Goal: Task Accomplishment & Management: Use online tool/utility

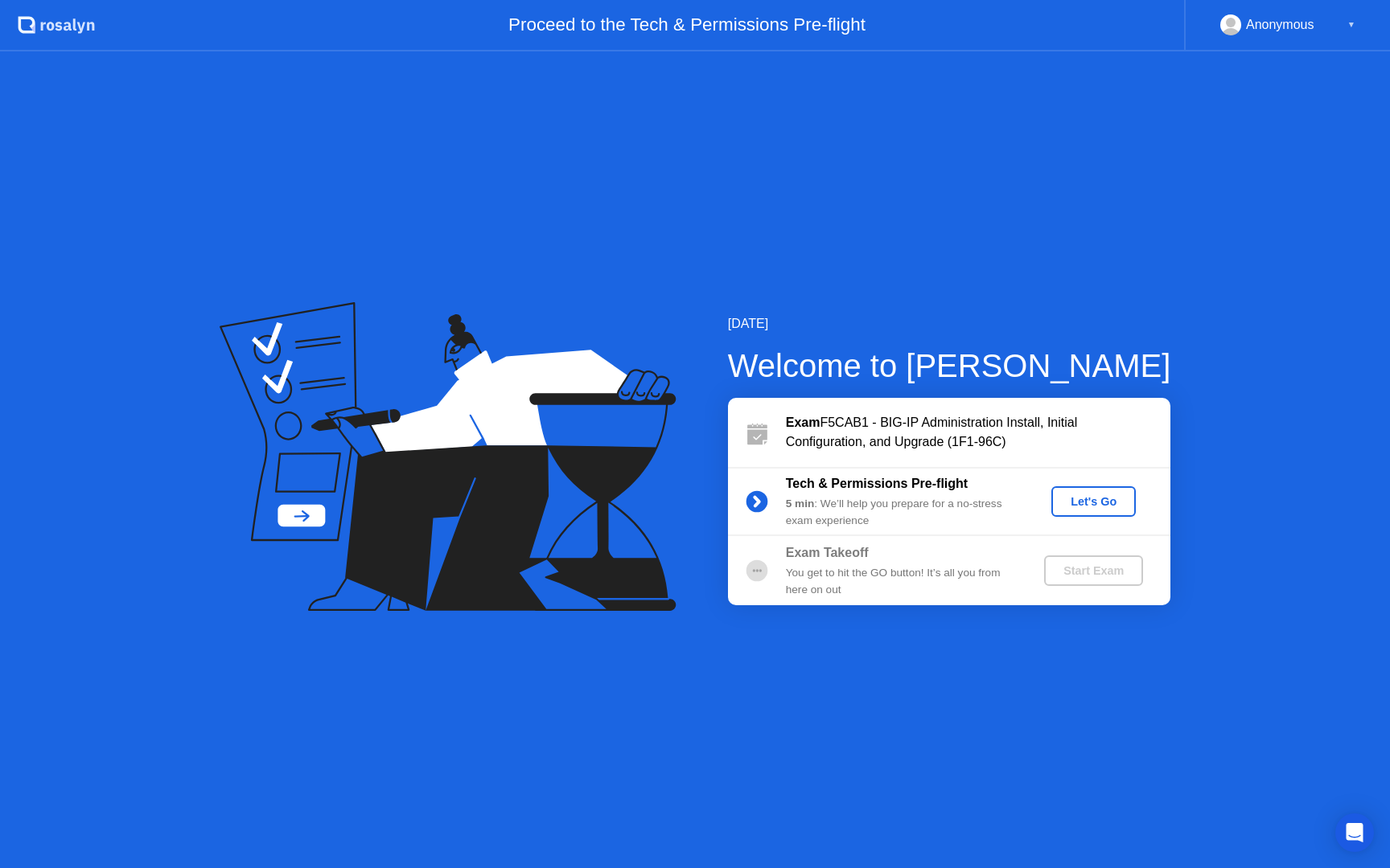
click at [1091, 502] on div "Let's Go" at bounding box center [1093, 502] width 71 height 12
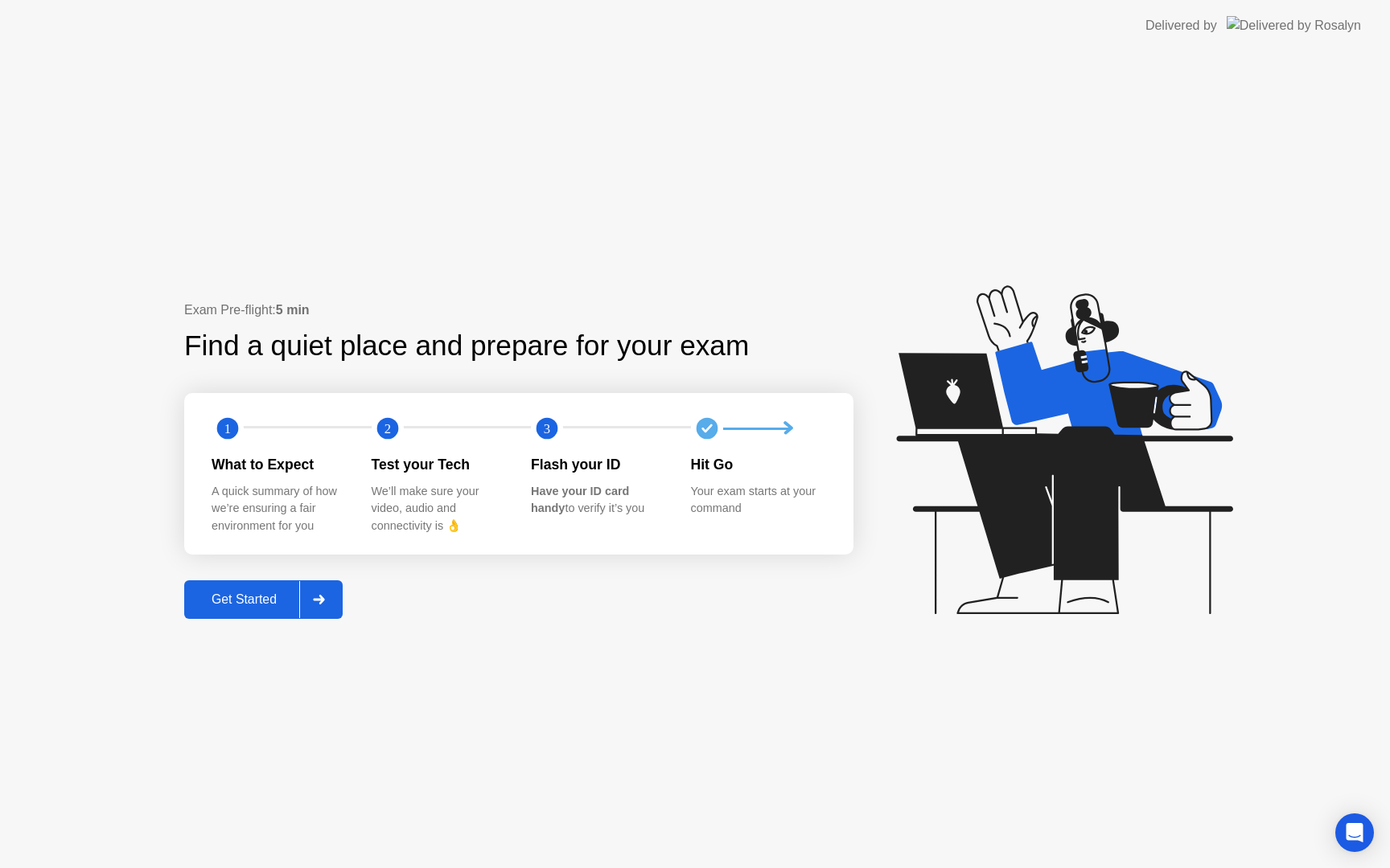
click at [243, 594] on div "Get Started" at bounding box center [244, 600] width 111 height 14
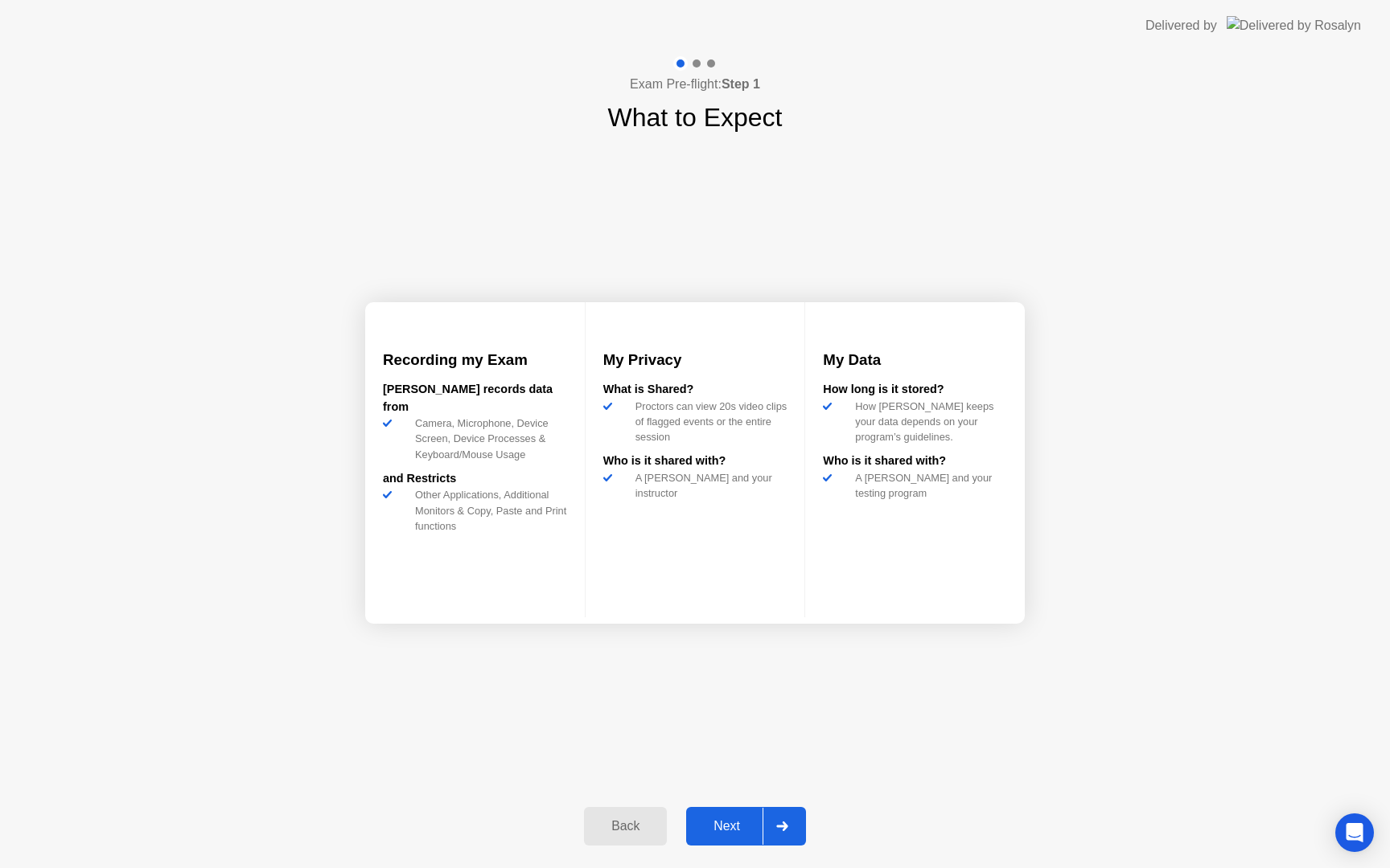
click at [722, 823] on div "Next" at bounding box center [727, 826] width 71 height 14
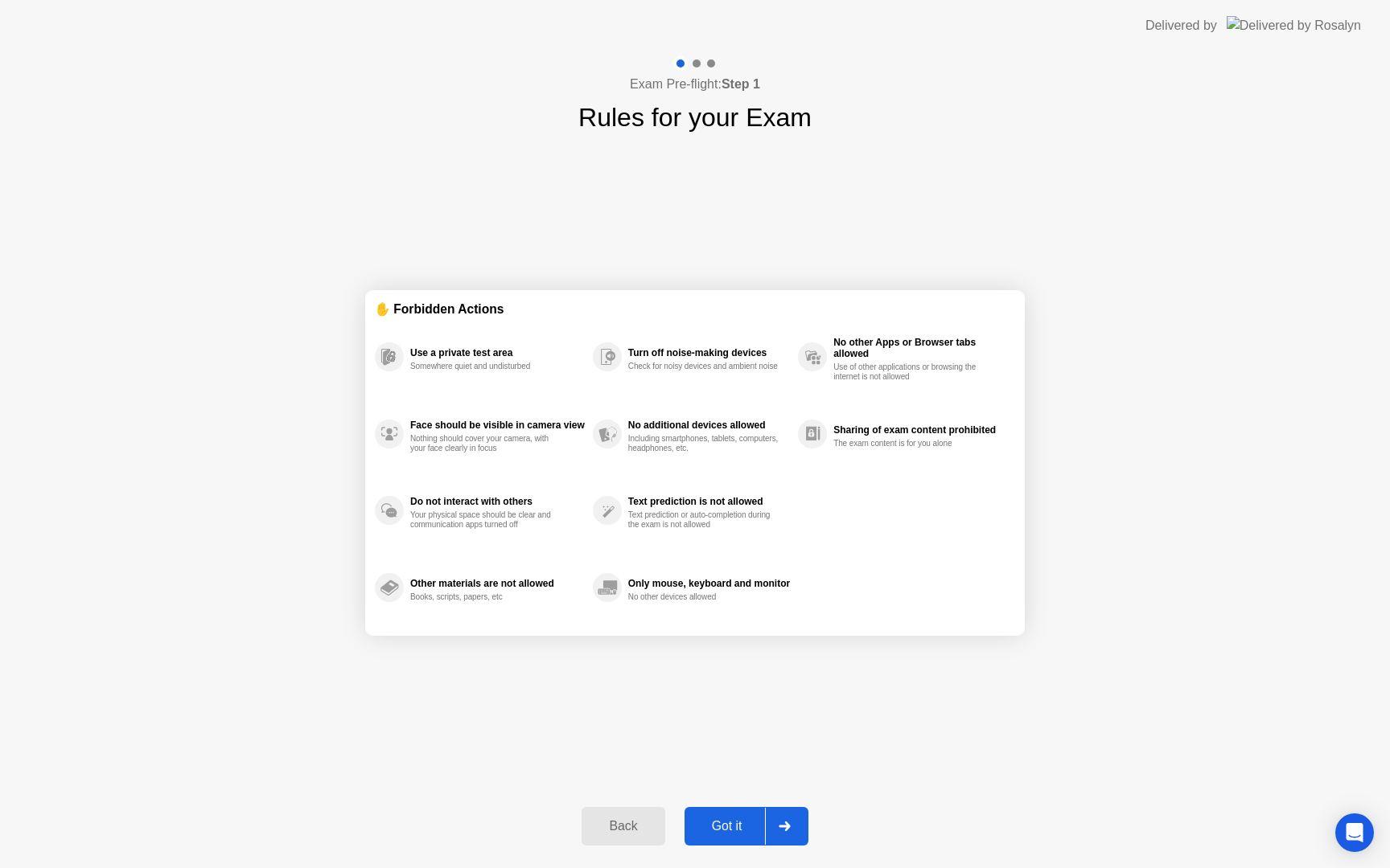
click at [721, 831] on div "Got it" at bounding box center [727, 826] width 76 height 14
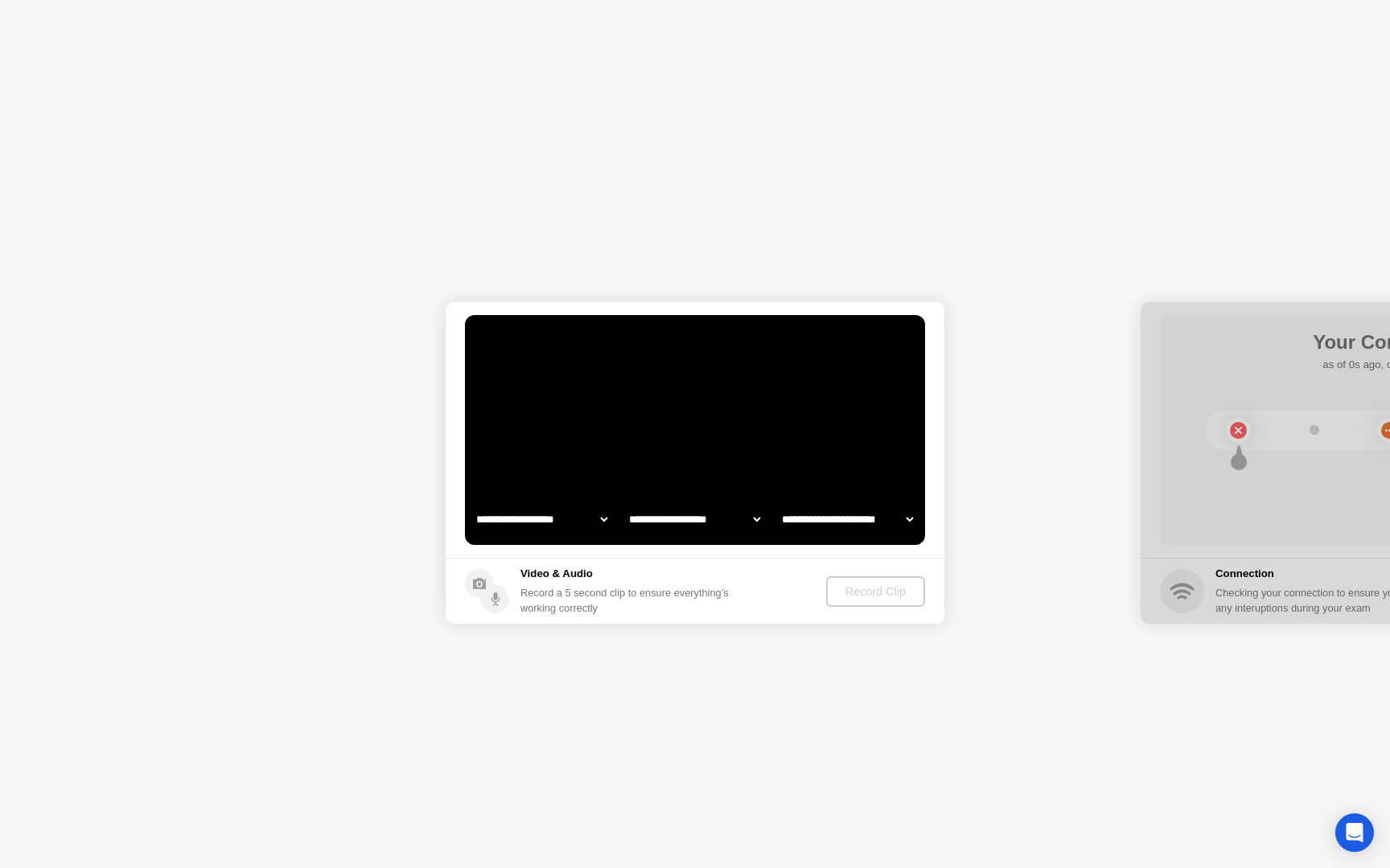
select select "**********"
select select "*******"
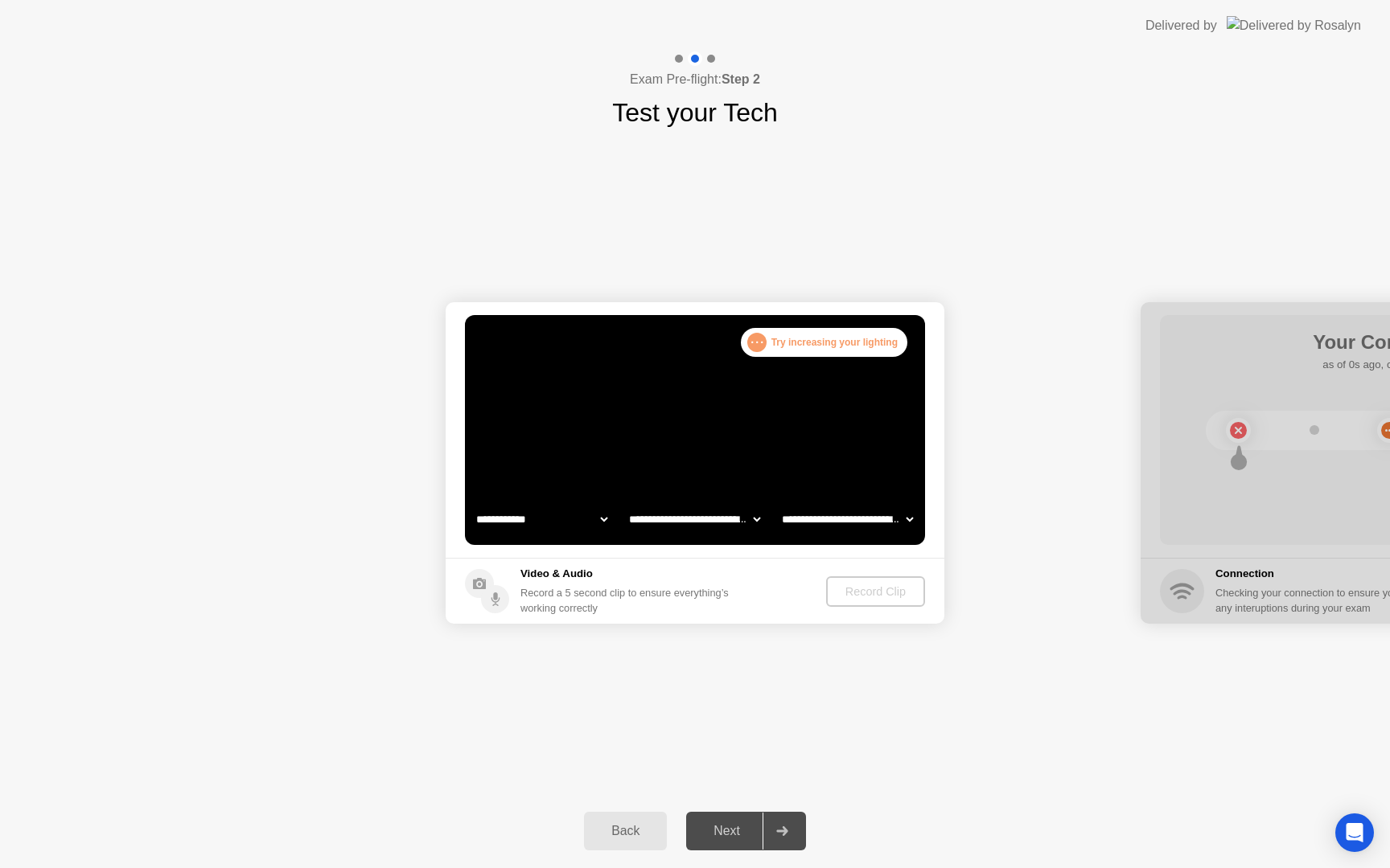
drag, startPoint x: 1159, startPoint y: 642, endPoint x: 865, endPoint y: 611, distance: 295.6
click at [774, 587] on footer "Video & Audio Record a 5 second clip to ensure everything’s working correctly R…" at bounding box center [695, 591] width 498 height 66
drag, startPoint x: 1215, startPoint y: 310, endPoint x: 1004, endPoint y: 298, distance: 211.3
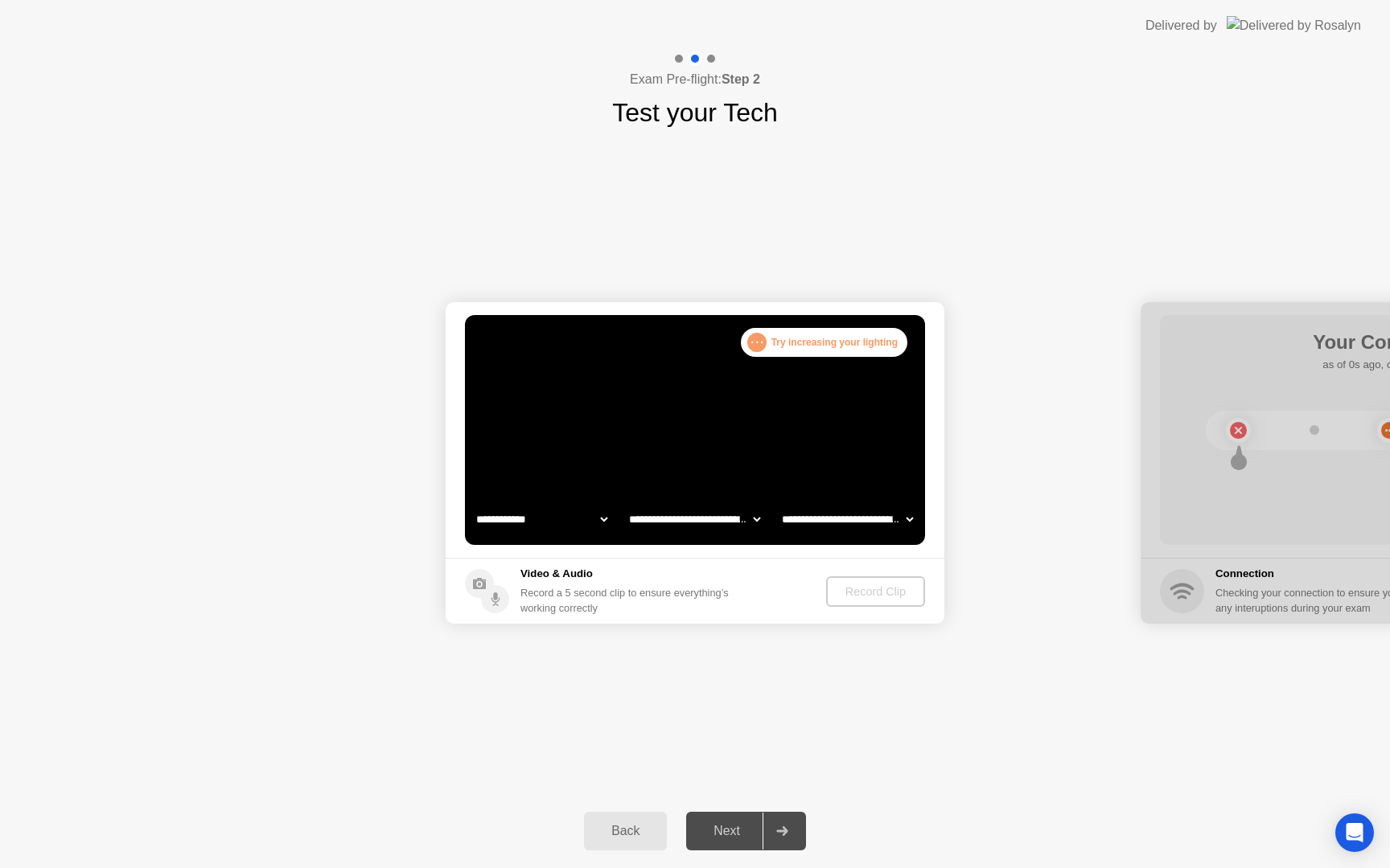
click at [605, 520] on select "**********" at bounding box center [541, 520] width 137 height 32
select select "**********"
click at [725, 513] on select "**********" at bounding box center [695, 520] width 137 height 32
click at [880, 598] on div "Record Clip" at bounding box center [876, 592] width 86 height 12
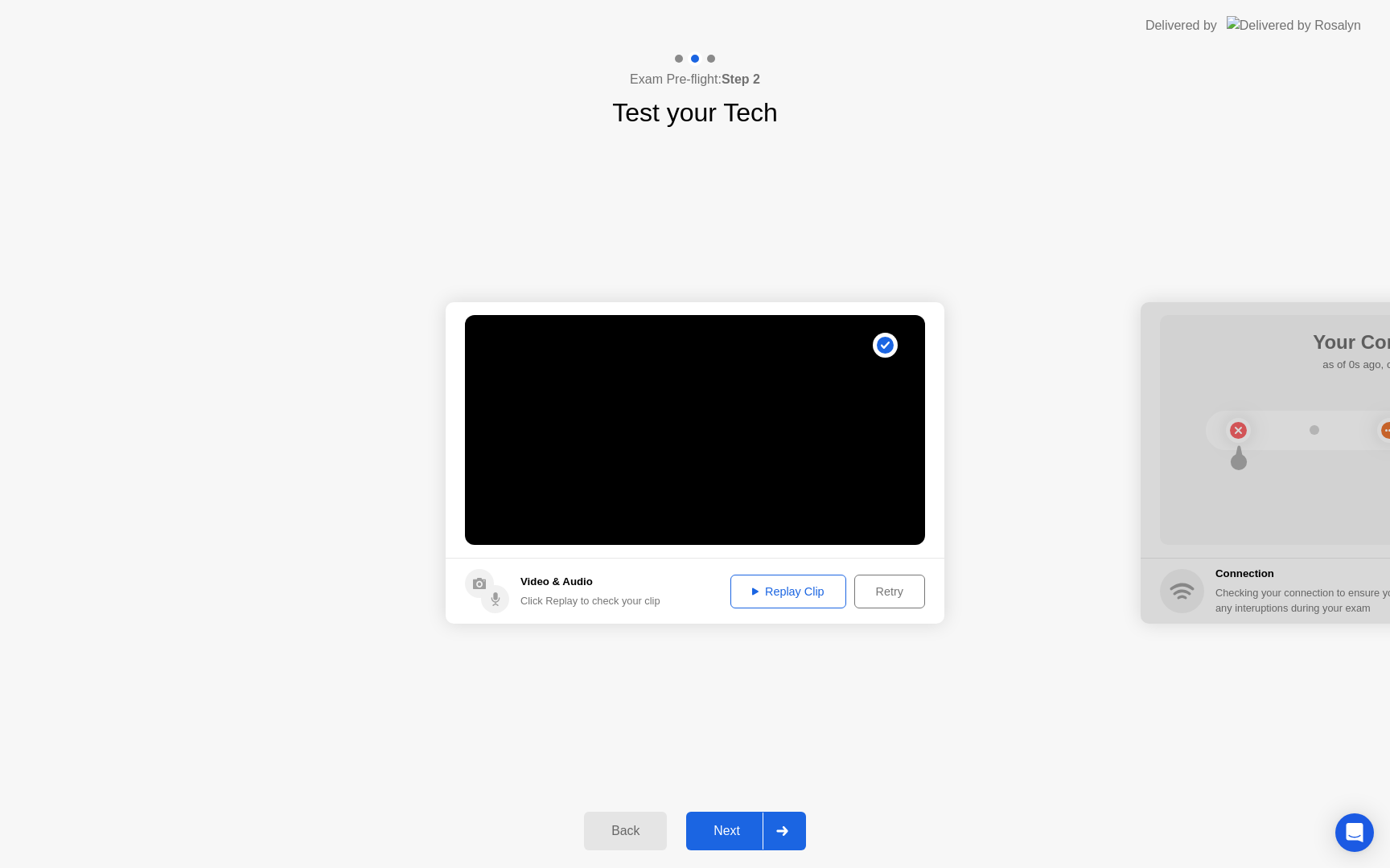
click at [776, 596] on div "Replay Clip" at bounding box center [787, 592] width 104 height 12
click at [737, 830] on div "Next" at bounding box center [727, 831] width 71 height 14
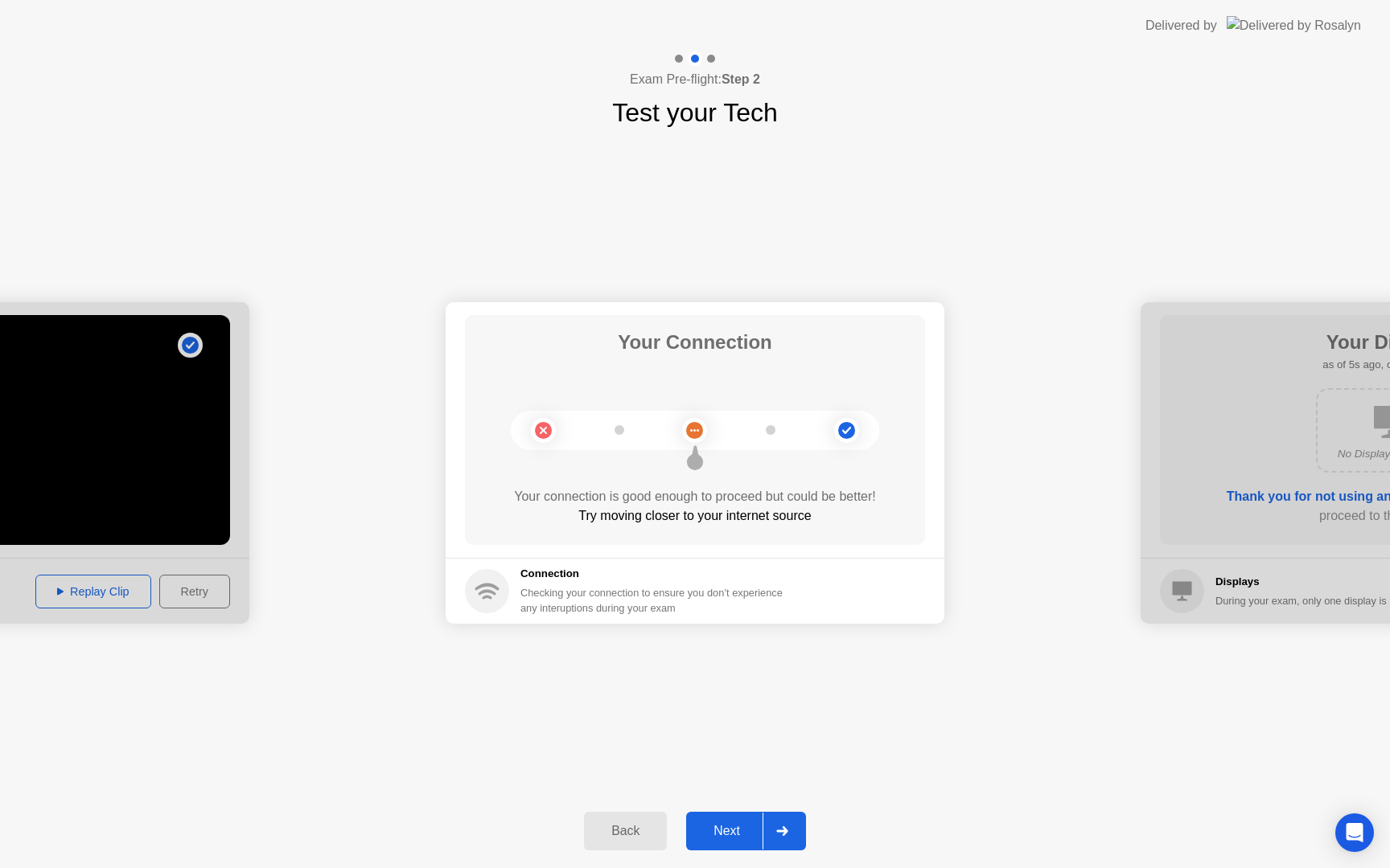
click at [732, 831] on div "Next" at bounding box center [727, 831] width 71 height 14
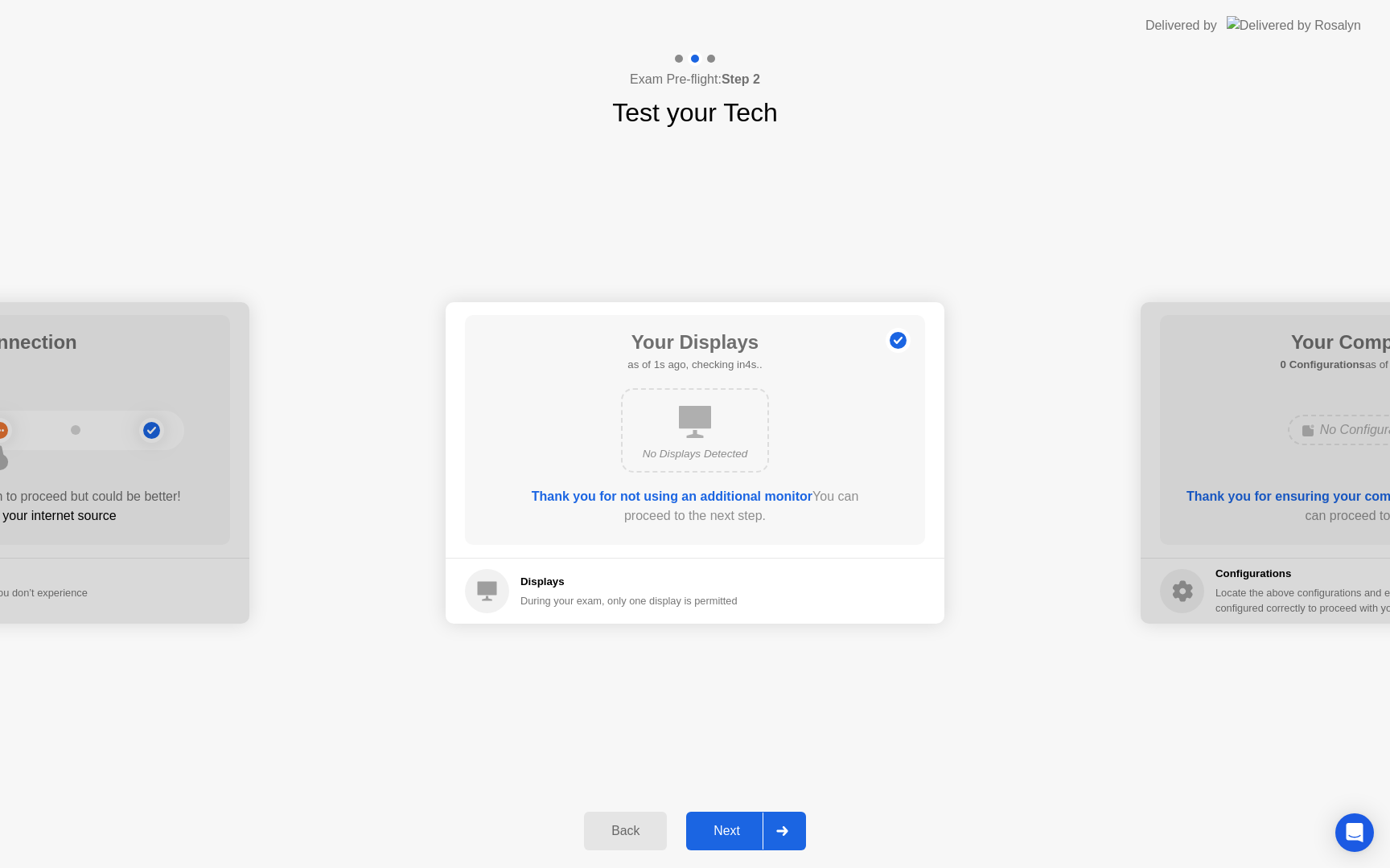
click at [732, 831] on div "Next" at bounding box center [727, 831] width 71 height 14
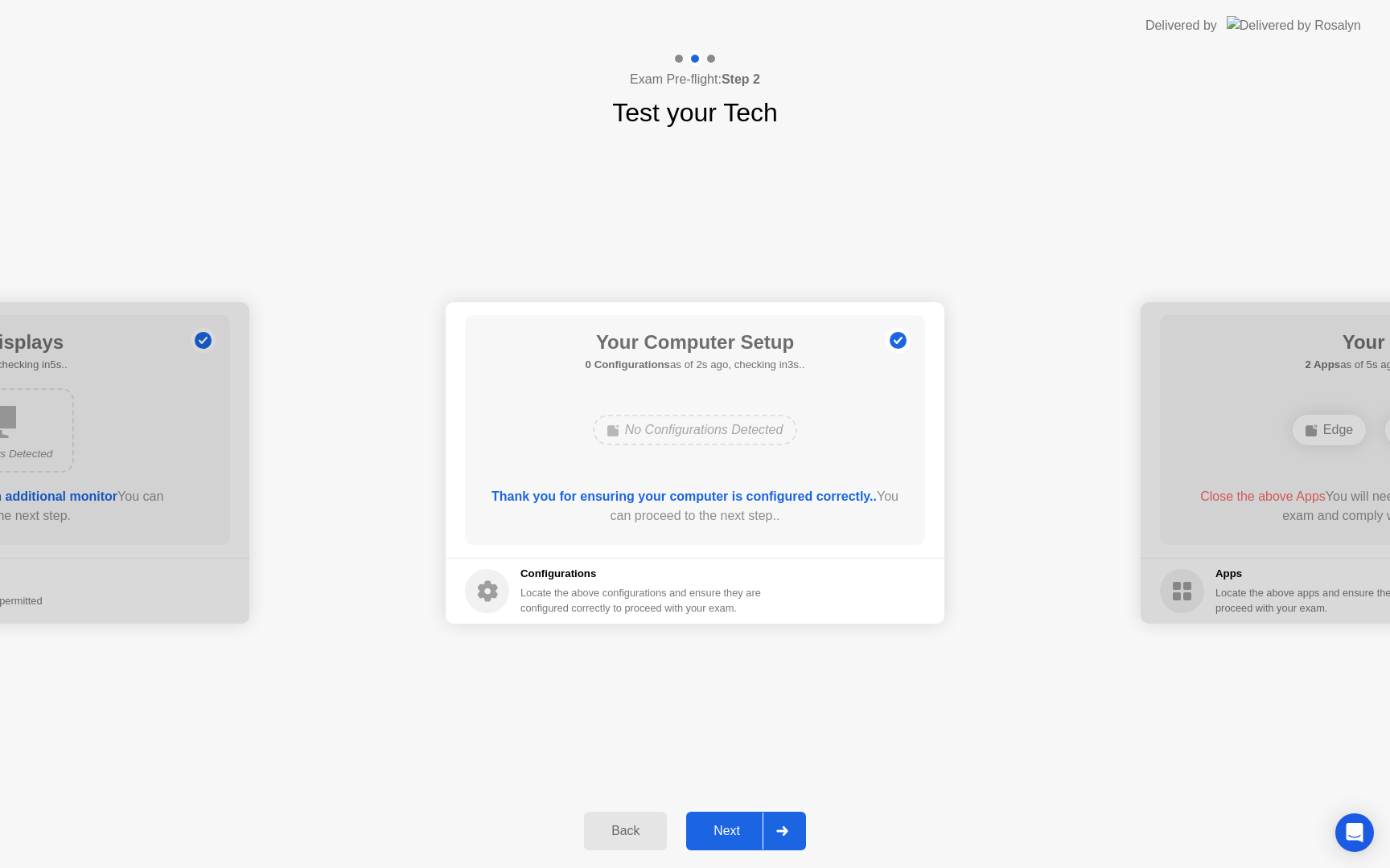
click at [636, 594] on div "Locate the above configurations and ensure they are configured correctly to pro…" at bounding box center [642, 601] width 243 height 30
click at [641, 495] on b "Thank you for ensuring your computer is configured correctly.." at bounding box center [684, 495] width 385 height 13
click at [730, 831] on div "Next" at bounding box center [727, 831] width 71 height 14
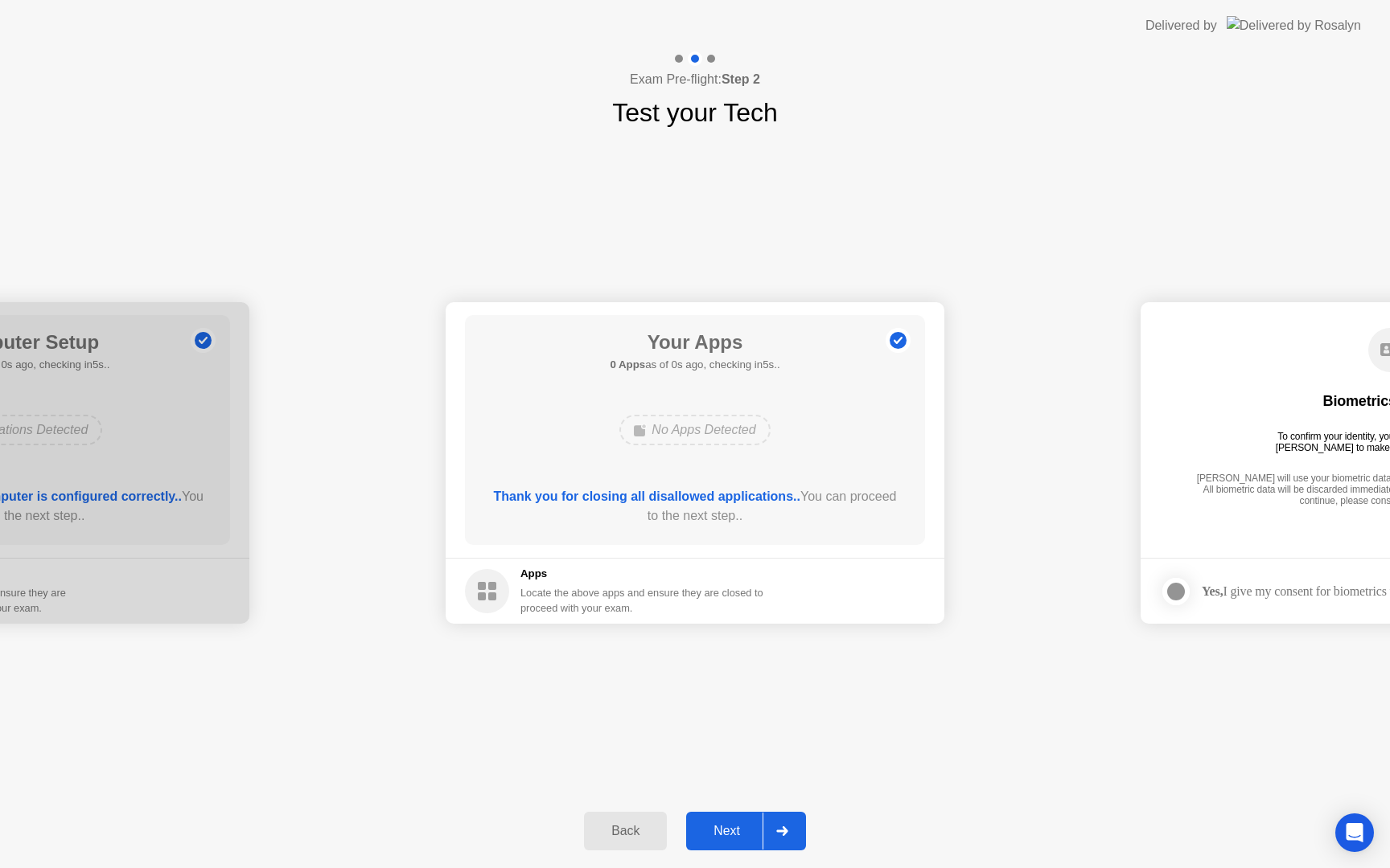
click at [735, 831] on div "Next" at bounding box center [727, 831] width 71 height 14
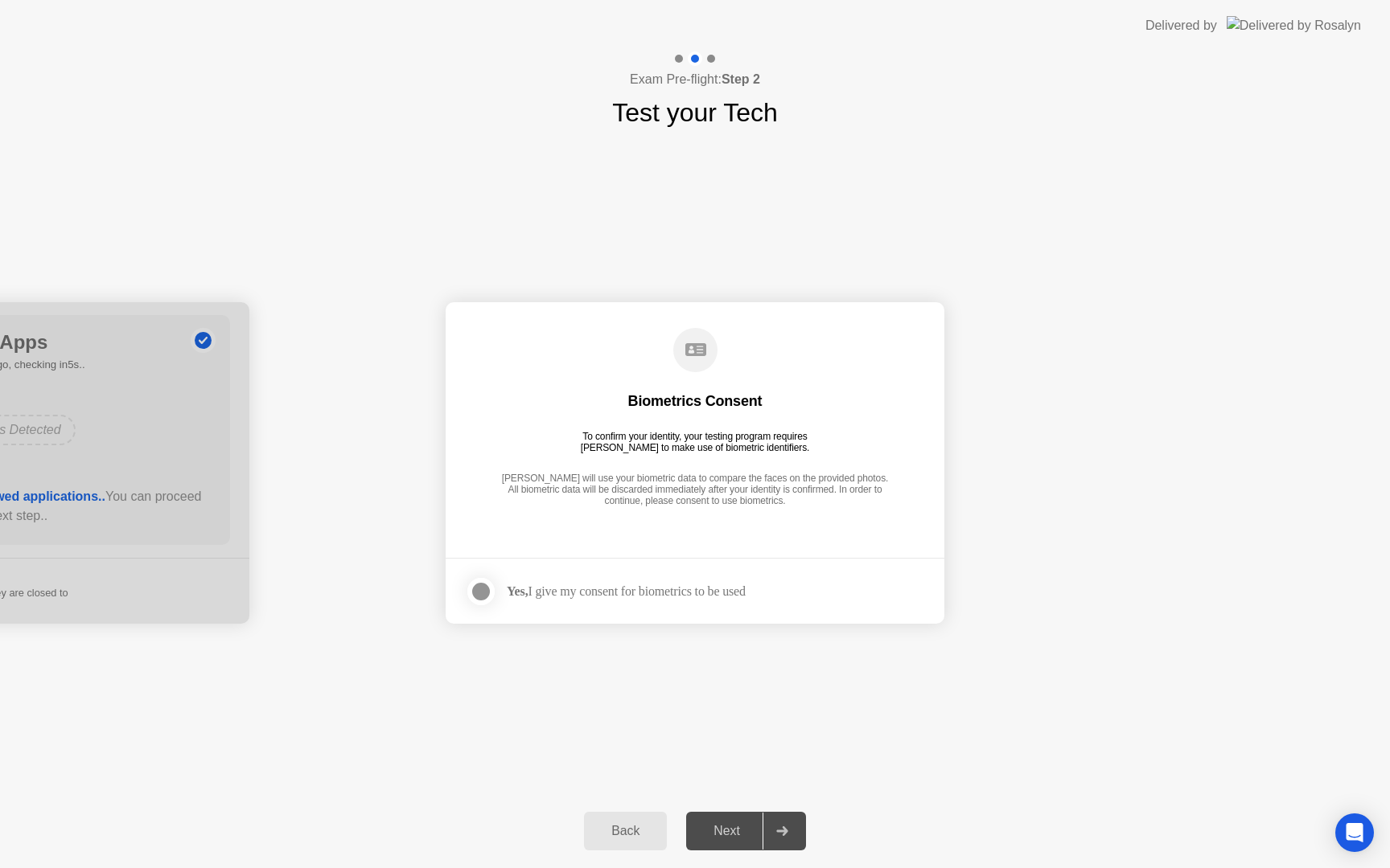
click at [637, 582] on div "Yes, I give my consent for biometrics to be used" at bounding box center [605, 592] width 281 height 32
click at [600, 590] on div "Yes, I give my consent for biometrics to be used" at bounding box center [626, 591] width 239 height 15
click at [473, 587] on div at bounding box center [481, 592] width 20 height 20
click at [730, 824] on div "Next" at bounding box center [727, 831] width 71 height 14
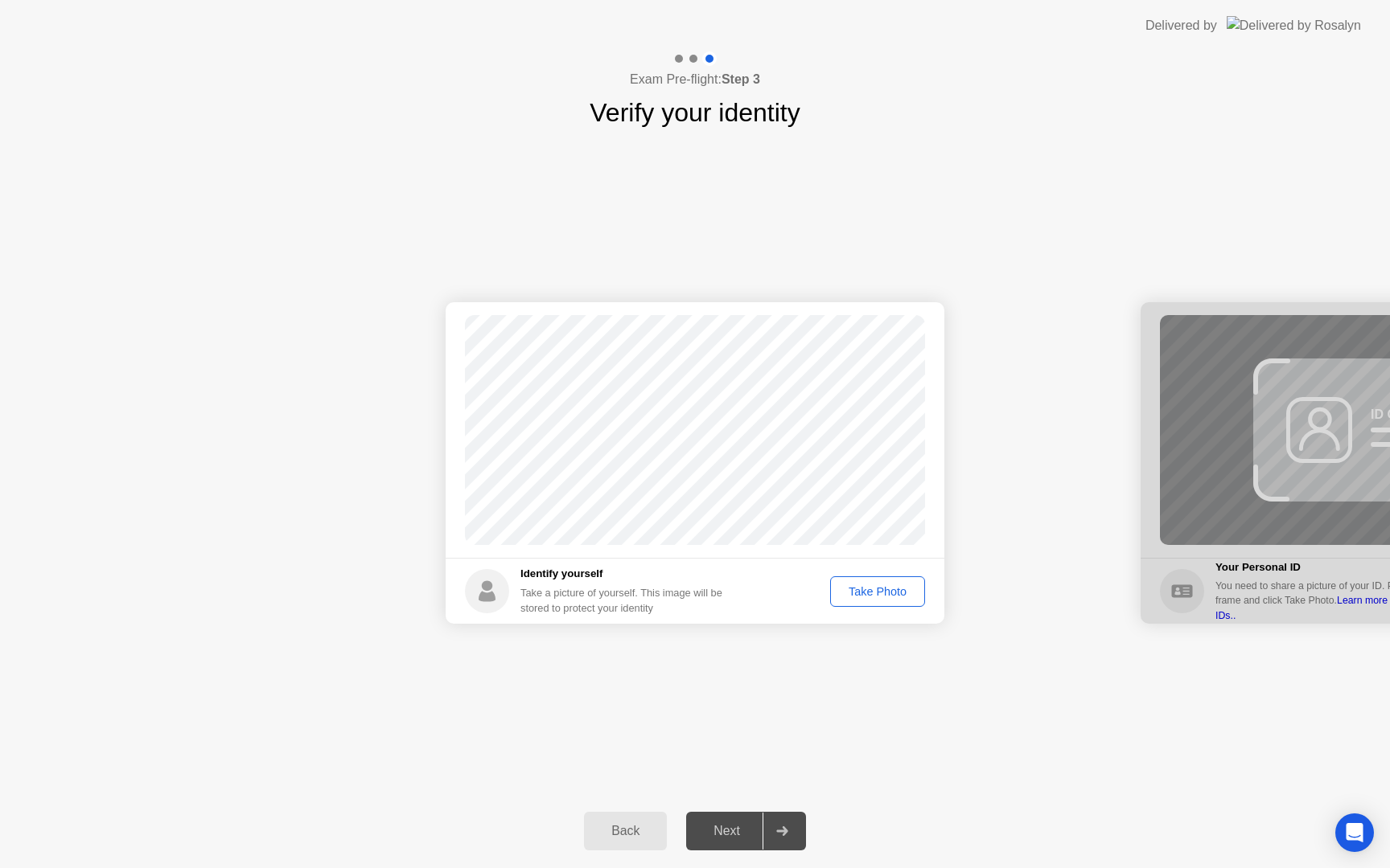
click at [893, 590] on div "Take Photo" at bounding box center [877, 592] width 84 height 12
click at [728, 837] on div "Next" at bounding box center [727, 831] width 71 height 14
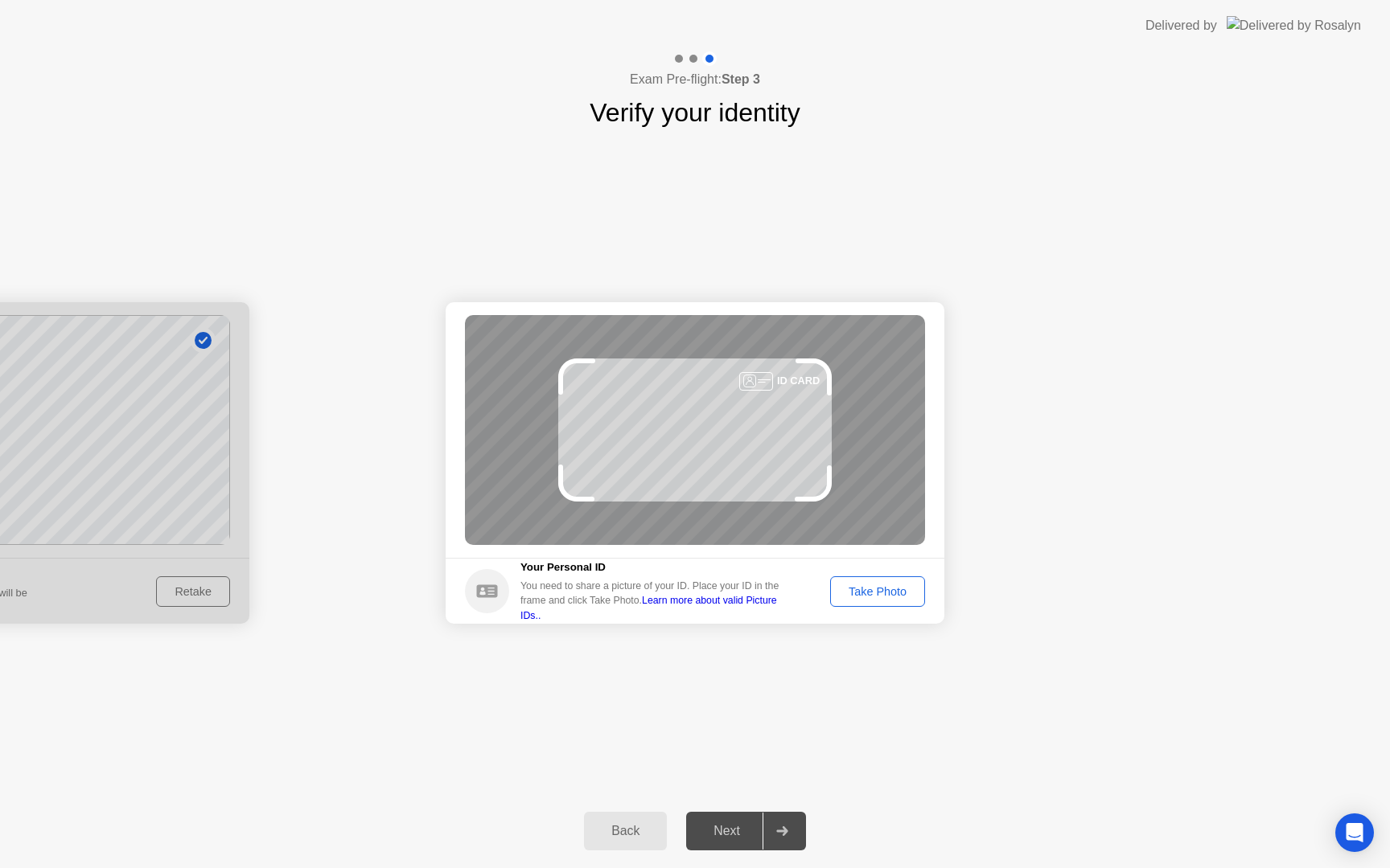
click at [761, 612] on link "Learn more about valid Picture IDs.." at bounding box center [649, 607] width 257 height 26
click at [878, 595] on div "Take Photo" at bounding box center [877, 592] width 84 height 12
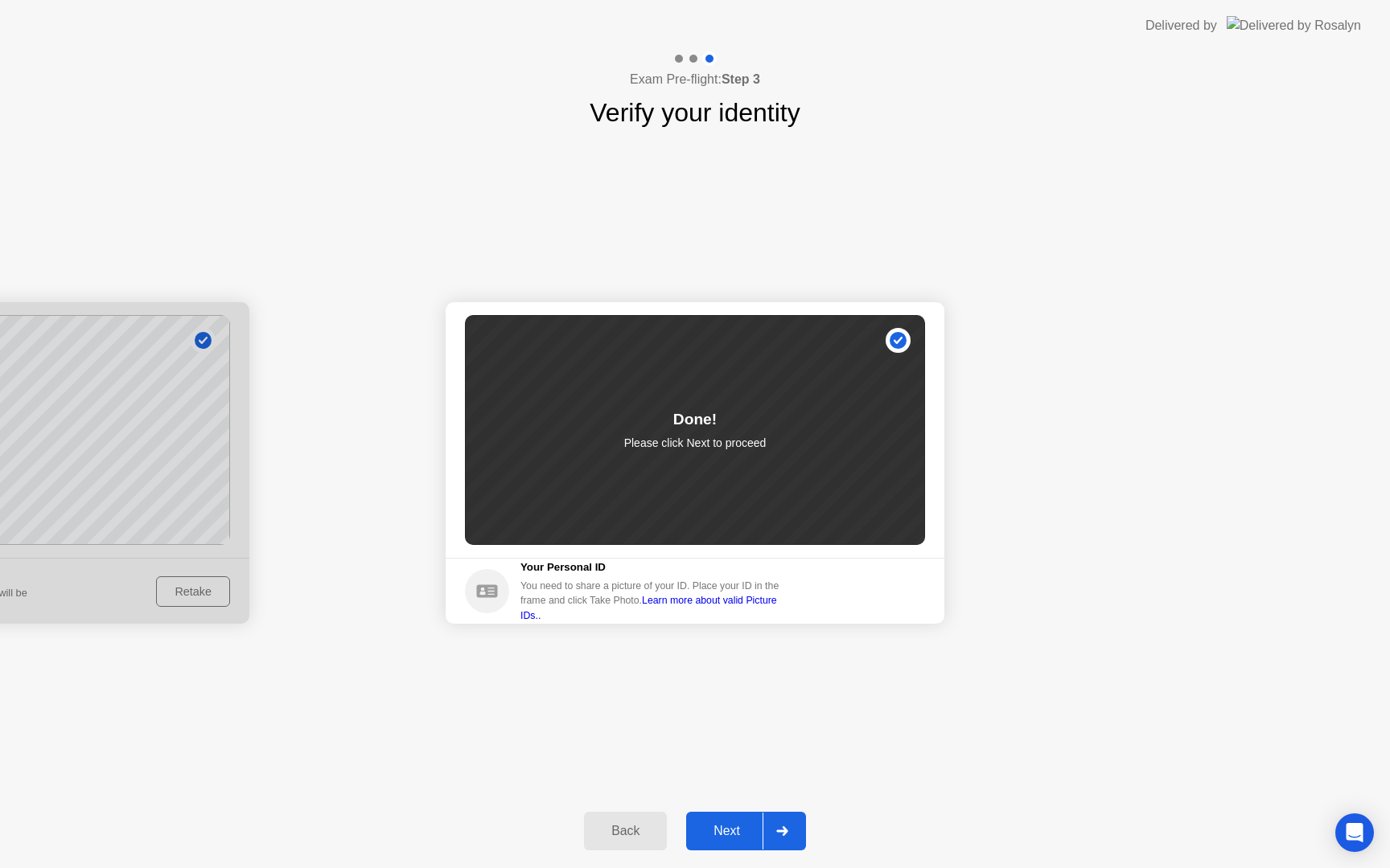
click at [720, 825] on div "Next" at bounding box center [727, 831] width 71 height 14
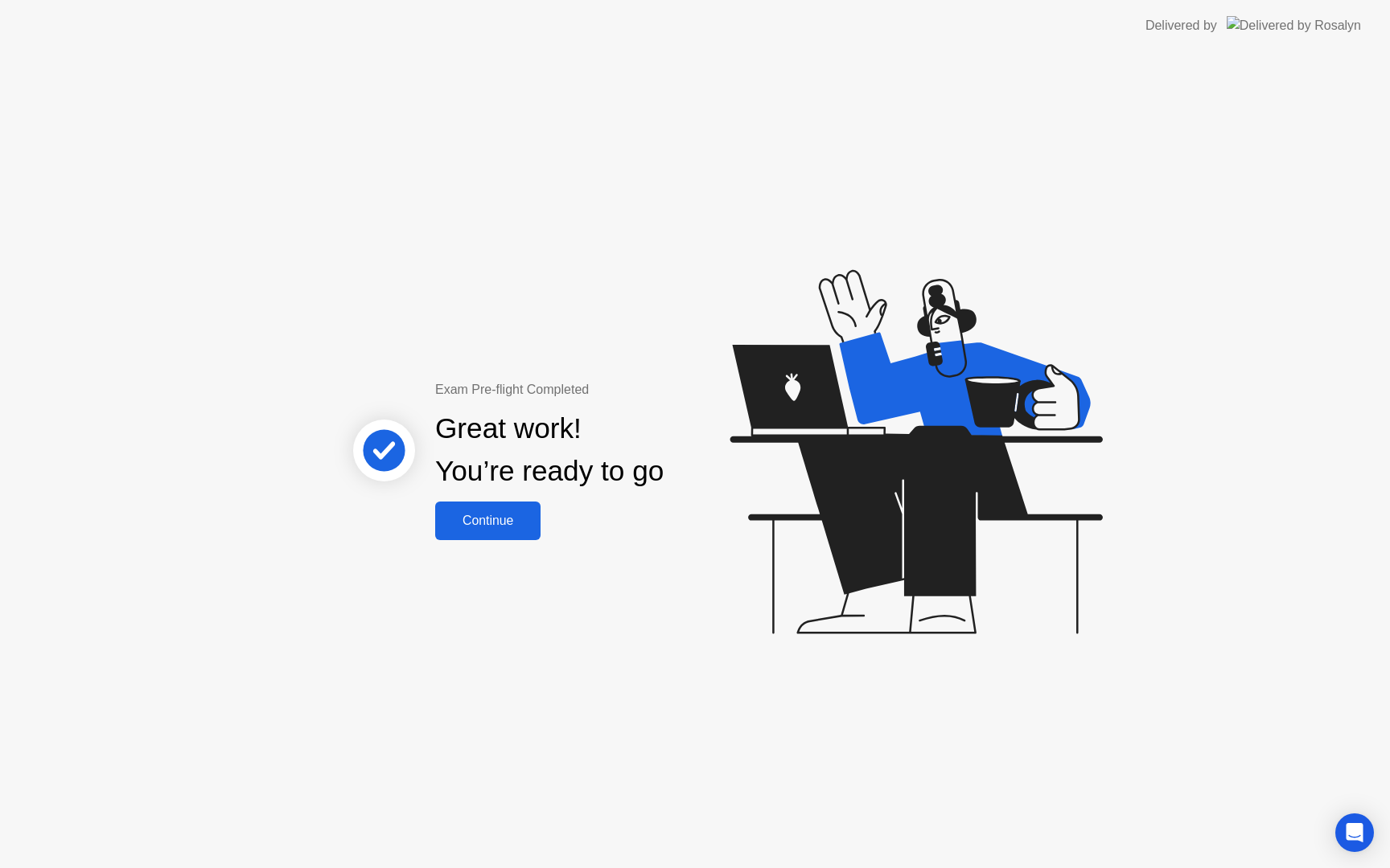
click at [483, 513] on div "Continue" at bounding box center [487, 520] width 95 height 14
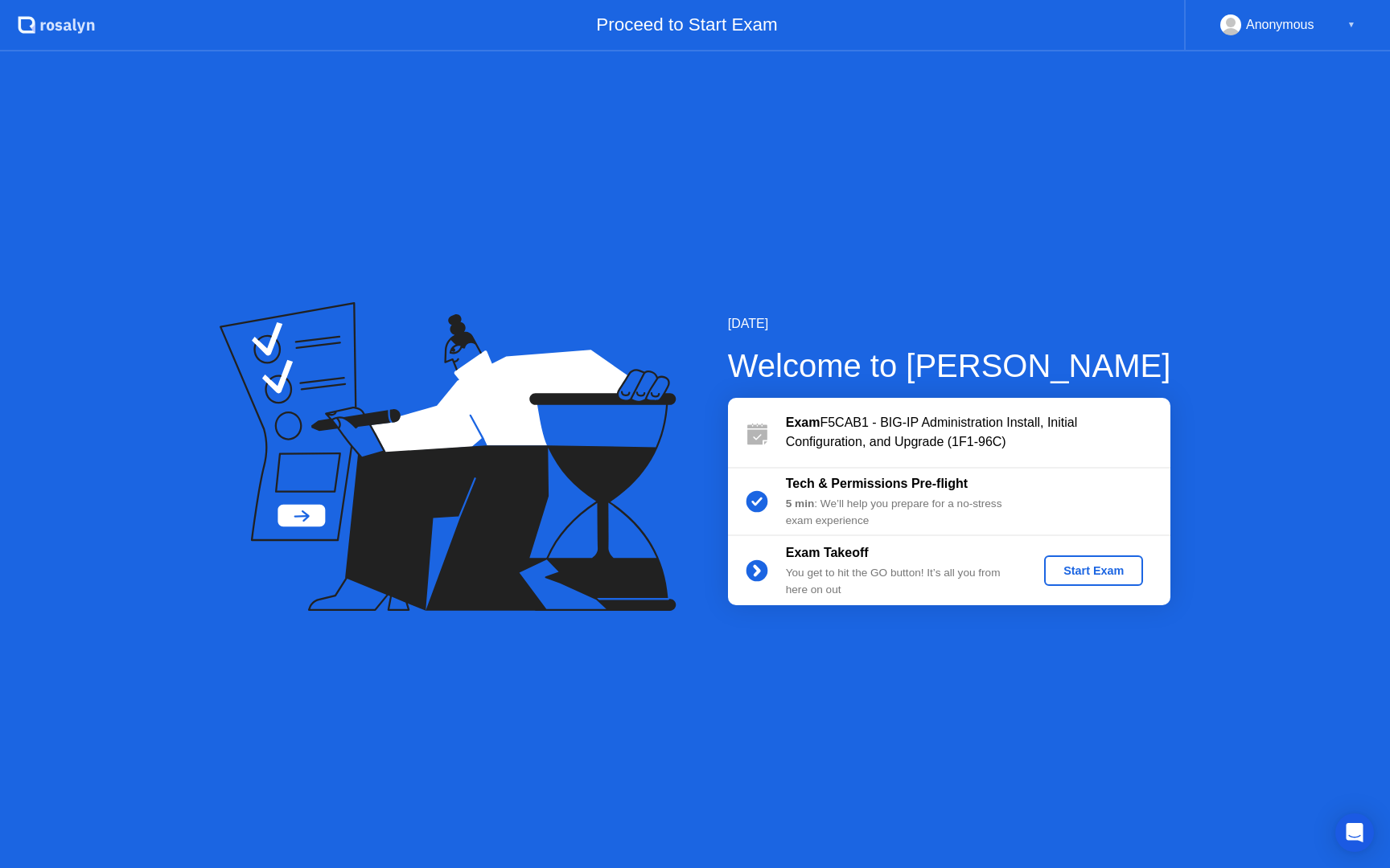
click at [1082, 565] on div "Start Exam" at bounding box center [1093, 570] width 86 height 12
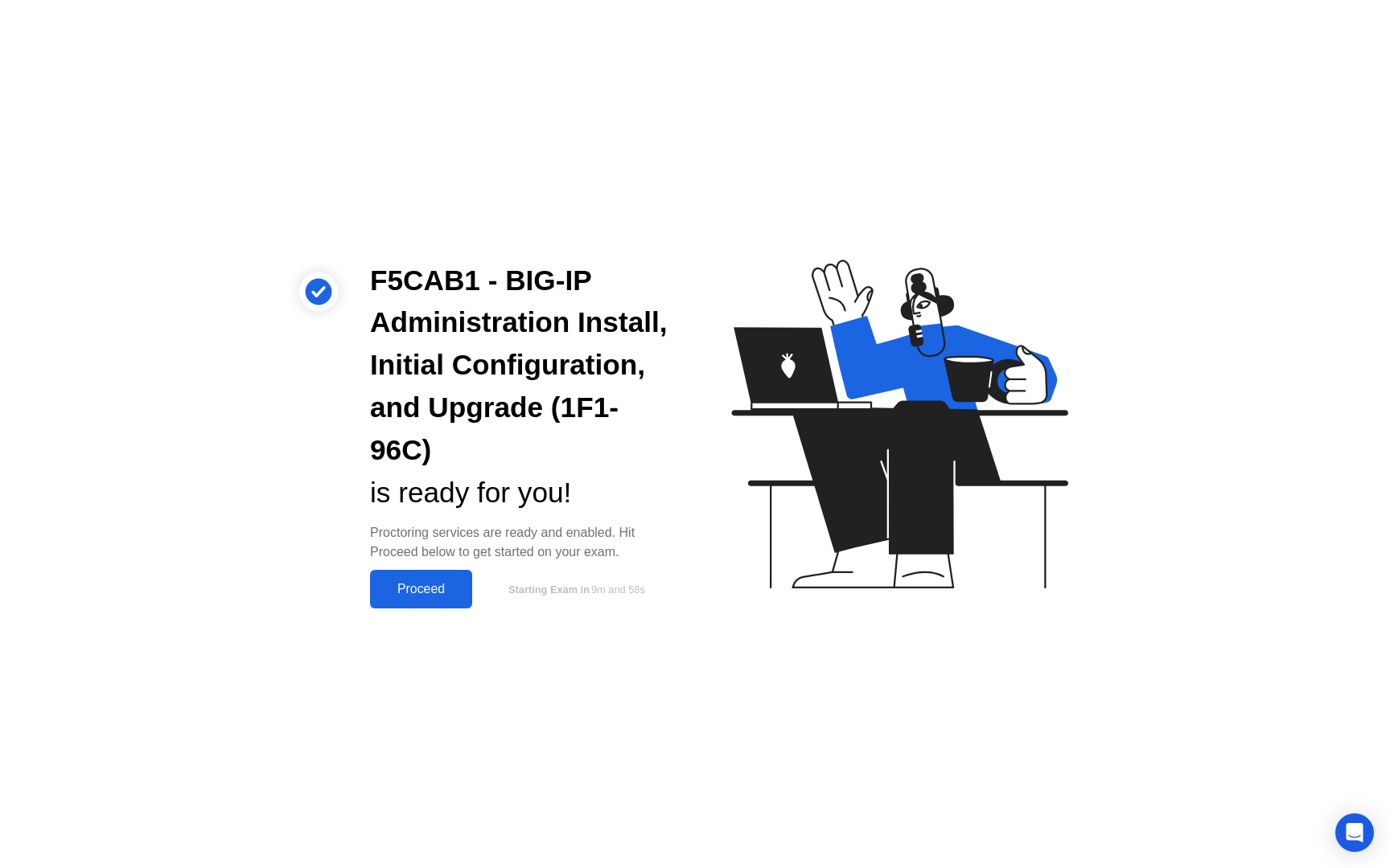
click at [430, 595] on div "Proceed" at bounding box center [421, 589] width 93 height 14
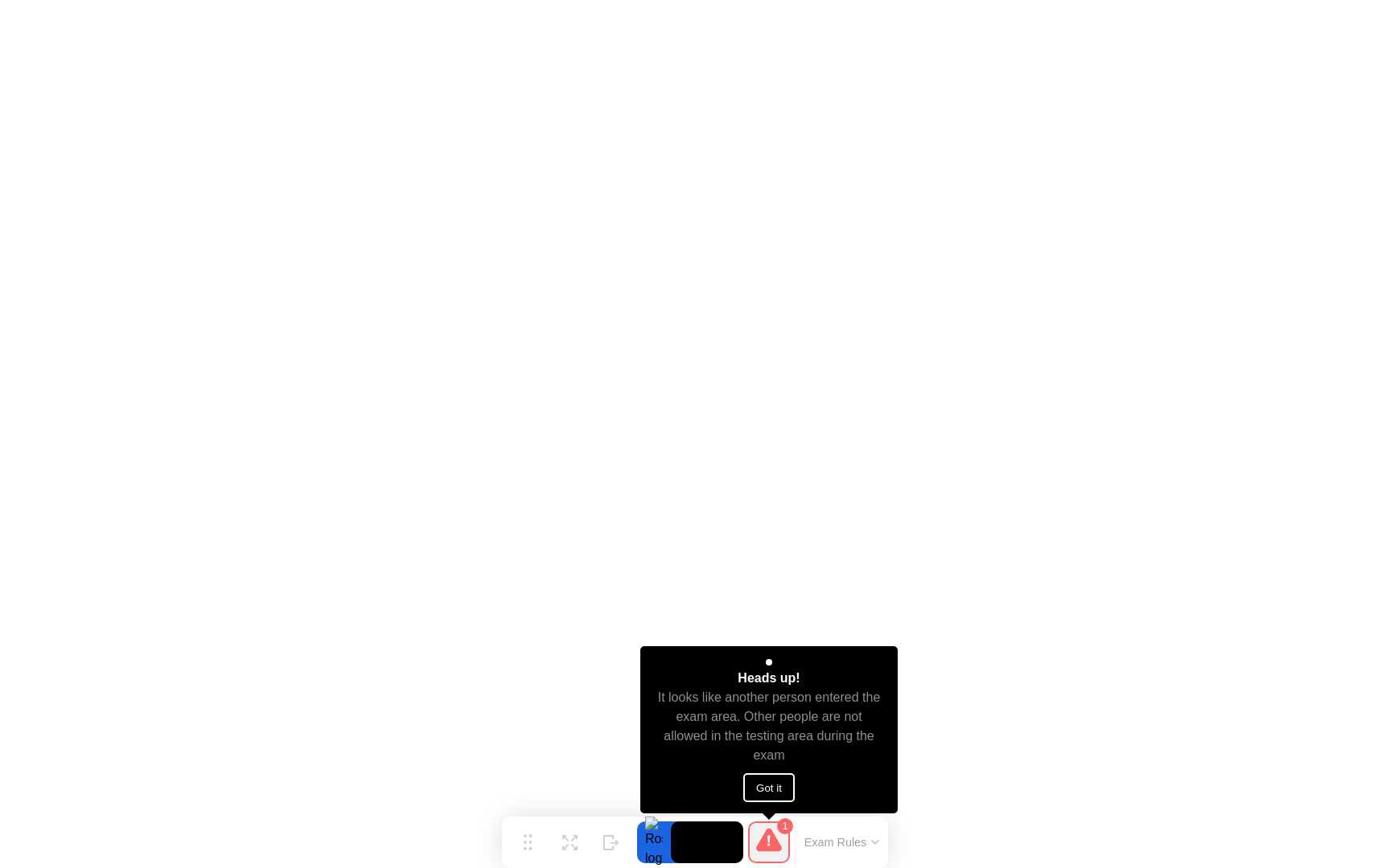
click at [780, 791] on button "Got it" at bounding box center [769, 788] width 52 height 29
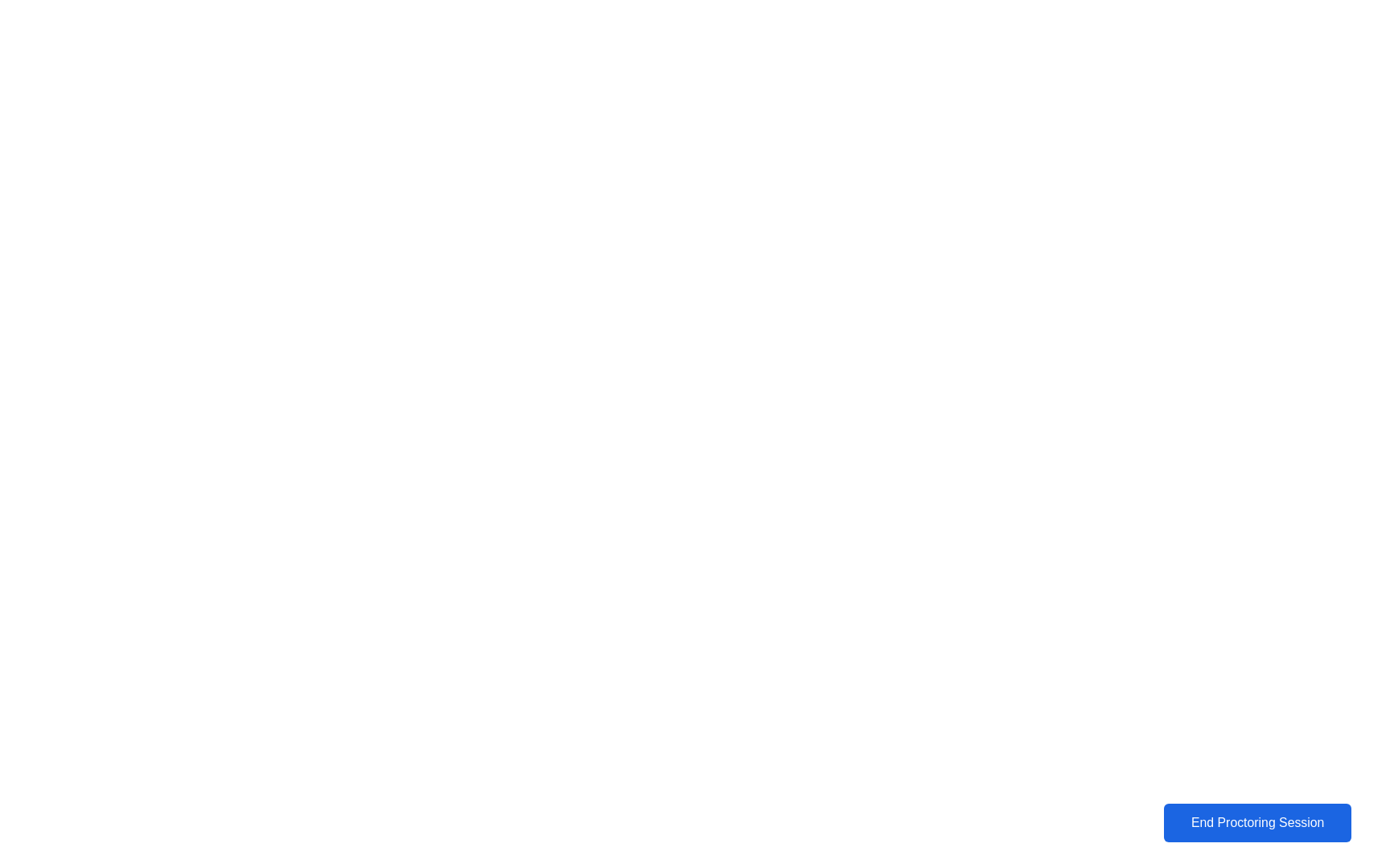
click at [1251, 816] on div "End Proctoring Session" at bounding box center [1257, 823] width 177 height 14
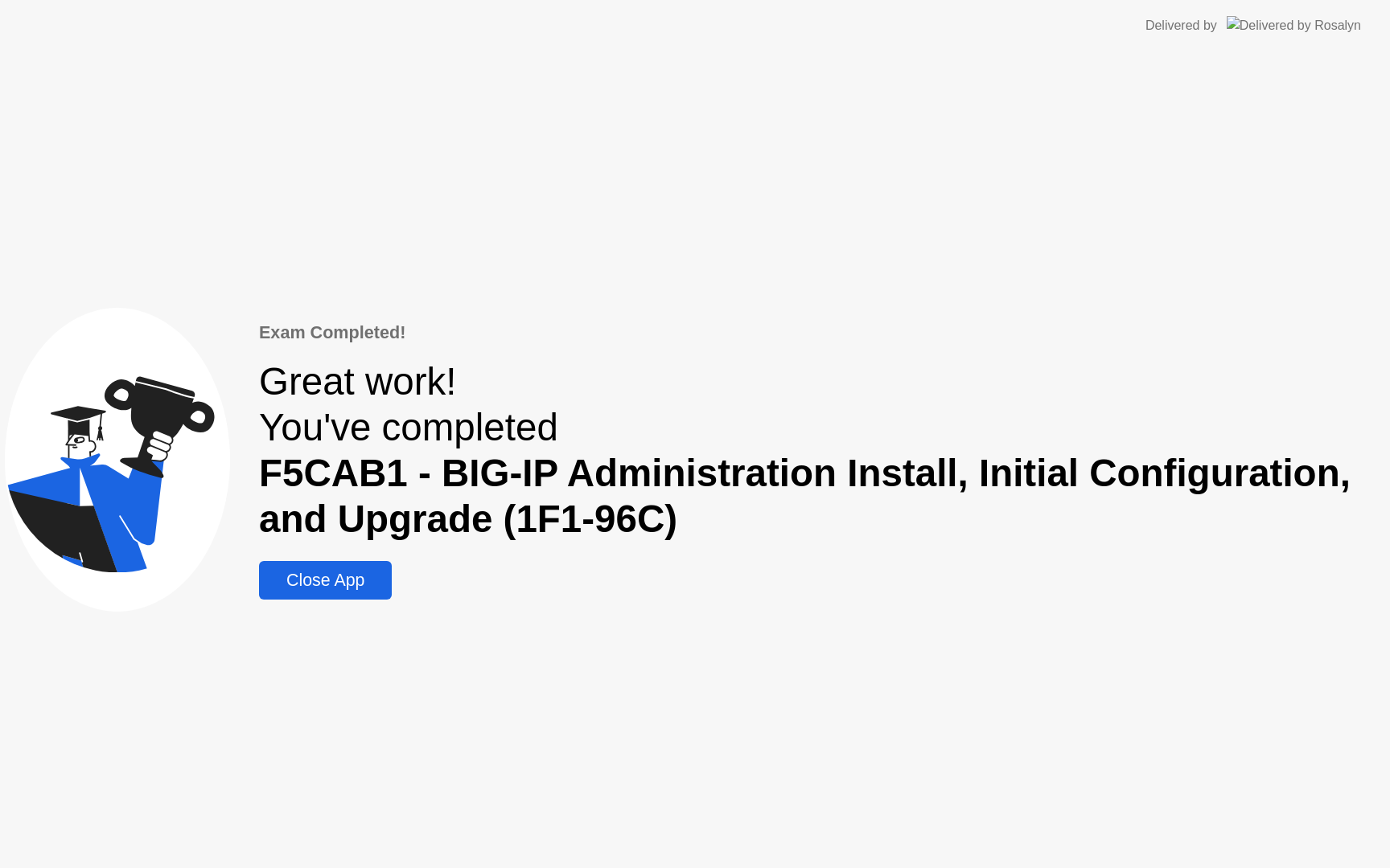
click at [341, 586] on div "Close App" at bounding box center [325, 580] width 123 height 20
